Goal: Task Accomplishment & Management: Manage account settings

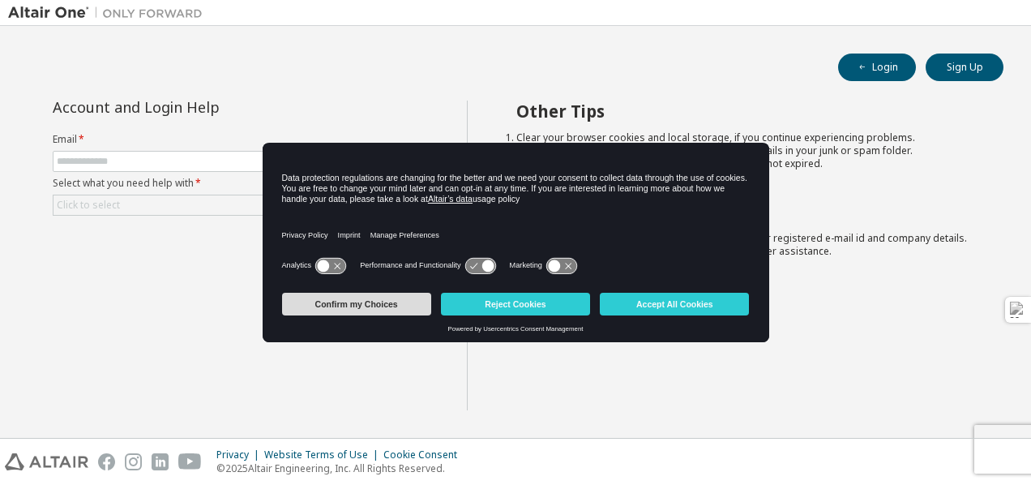
click at [378, 305] on button "Confirm my Choices" at bounding box center [356, 304] width 149 height 23
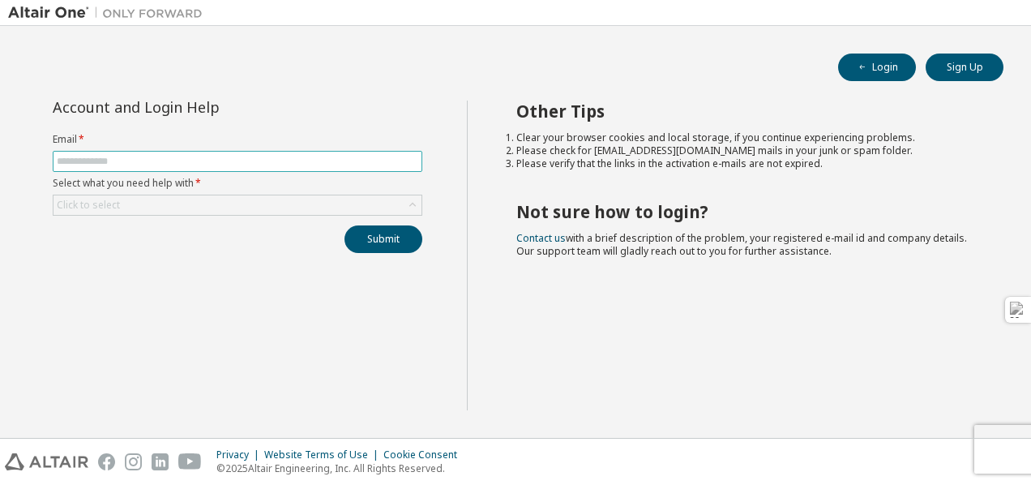
click at [187, 161] on input "text" at bounding box center [238, 161] width 362 height 13
drag, startPoint x: 304, startPoint y: 84, endPoint x: 297, endPoint y: 90, distance: 9.8
click at [304, 84] on div "Login Sign Up Account and Login Help Email * Select what you need help with * C…" at bounding box center [515, 232] width 1015 height 396
click at [195, 156] on input "text" at bounding box center [238, 161] width 362 height 13
type input "**********"
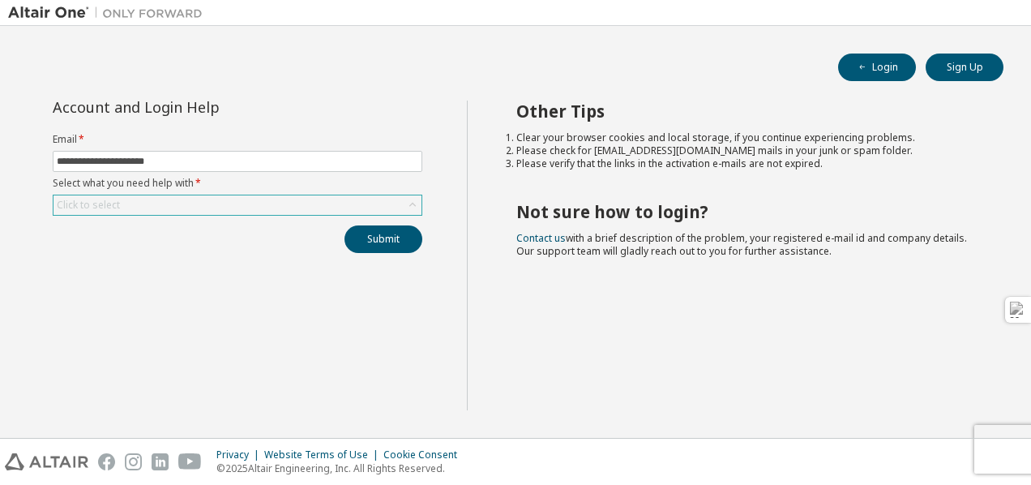
click at [167, 205] on div "Click to select" at bounding box center [238, 204] width 368 height 19
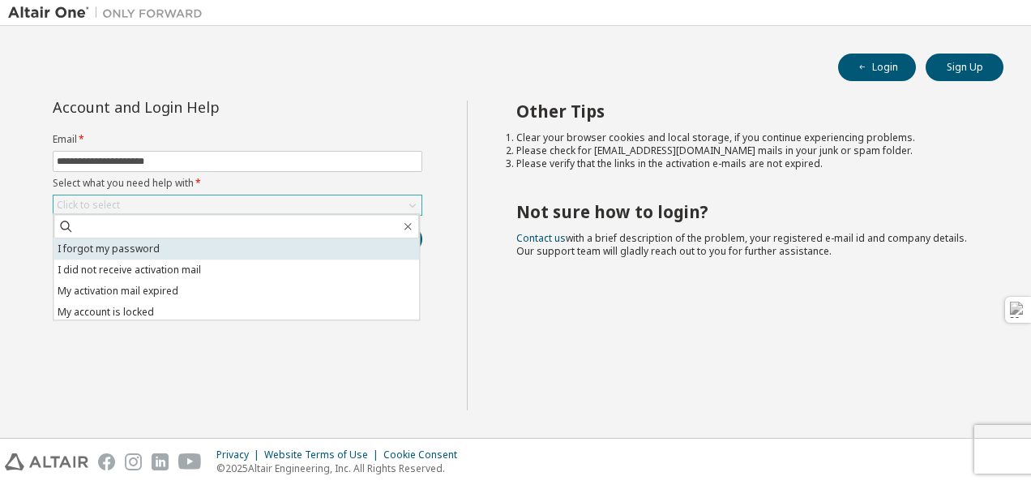
click at [160, 252] on li "I forgot my password" at bounding box center [237, 248] width 366 height 21
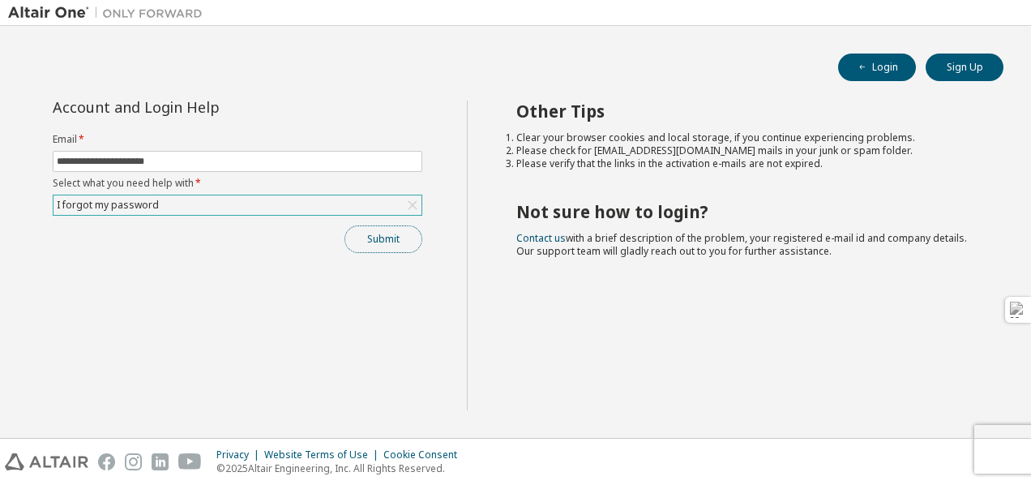
click at [370, 238] on button "Submit" at bounding box center [384, 239] width 78 height 28
